Goal: Transaction & Acquisition: Purchase product/service

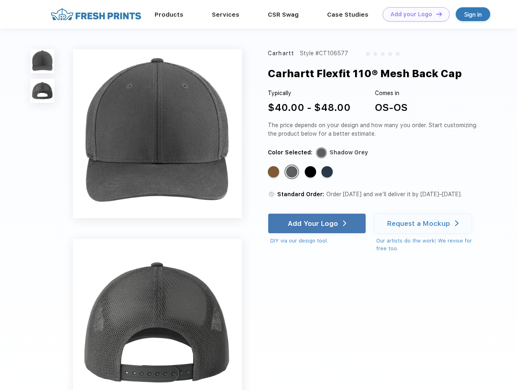
click at [413, 14] on link "Add your Logo Design Tool" at bounding box center [416, 14] width 67 height 14
click at [0, 0] on div "Design Tool" at bounding box center [0, 0] width 0 height 0
click at [435, 14] on link "Add your Logo Design Tool" at bounding box center [416, 14] width 67 height 14
click at [43, 61] on img at bounding box center [42, 61] width 24 height 24
click at [43, 91] on img at bounding box center [42, 91] width 24 height 24
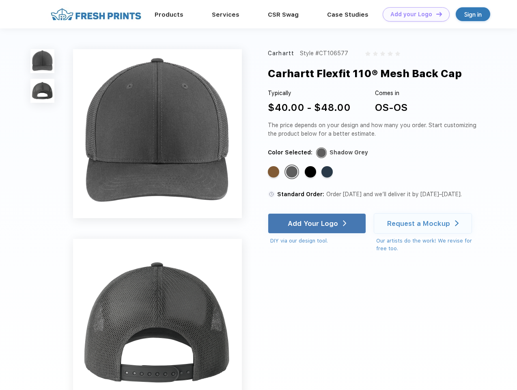
click at [274, 172] on div "Standard Color" at bounding box center [273, 171] width 11 height 11
click at [293, 172] on div "Standard Color" at bounding box center [291, 171] width 11 height 11
click at [311, 172] on div "Standard Color" at bounding box center [310, 171] width 11 height 11
click at [328, 172] on div "Standard Color" at bounding box center [326, 171] width 11 height 11
click at [318, 223] on div "Add Your Logo" at bounding box center [313, 223] width 50 height 8
